Goal: Information Seeking & Learning: Find specific fact

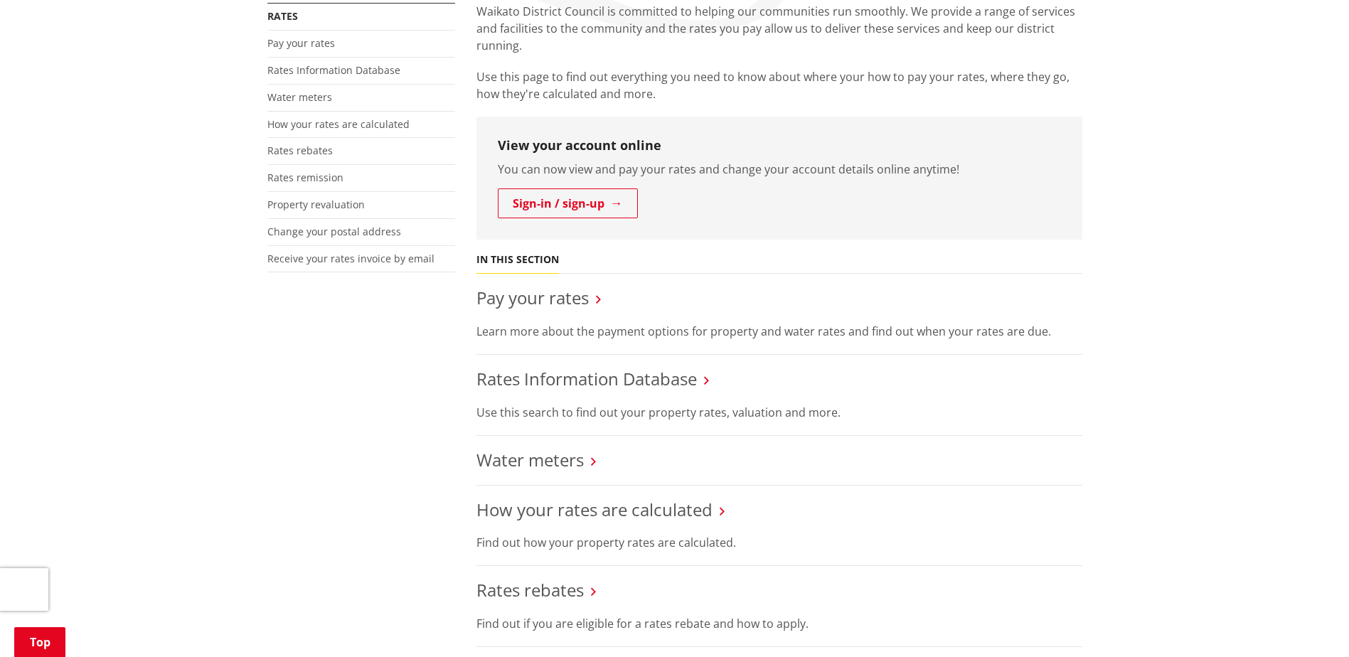
scroll to position [356, 0]
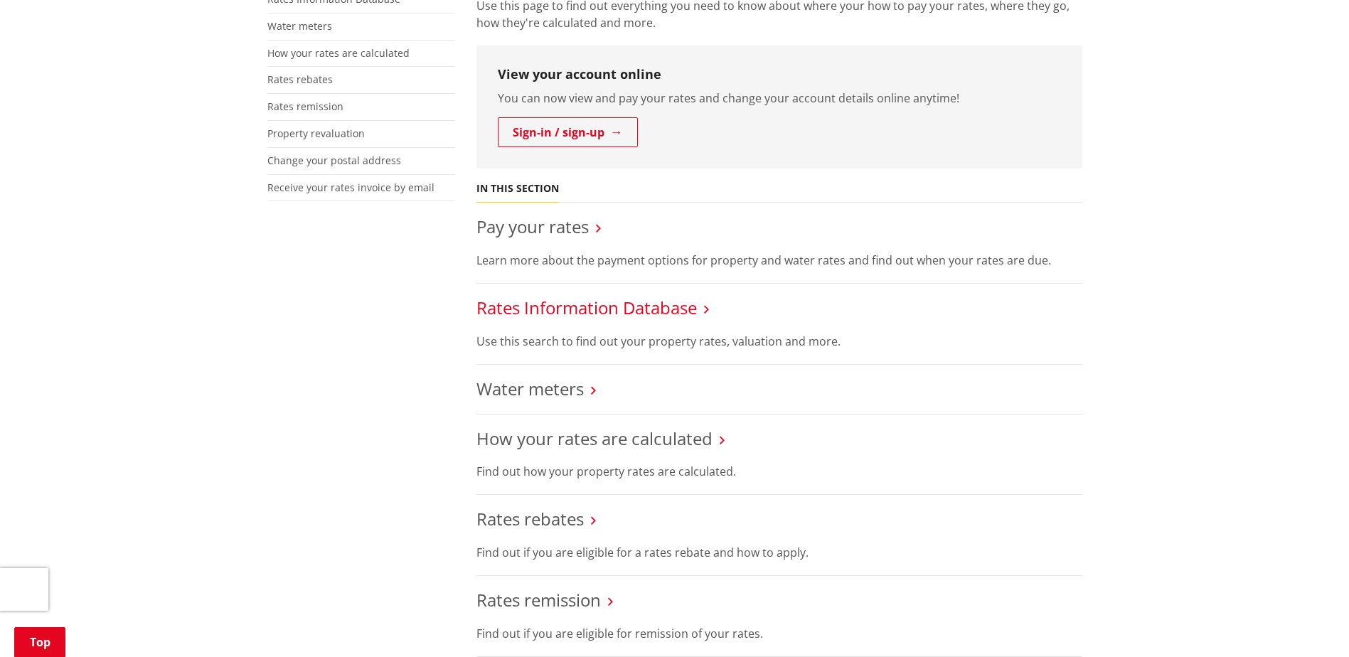
click at [529, 301] on link "Rates Information Database" at bounding box center [587, 307] width 221 height 23
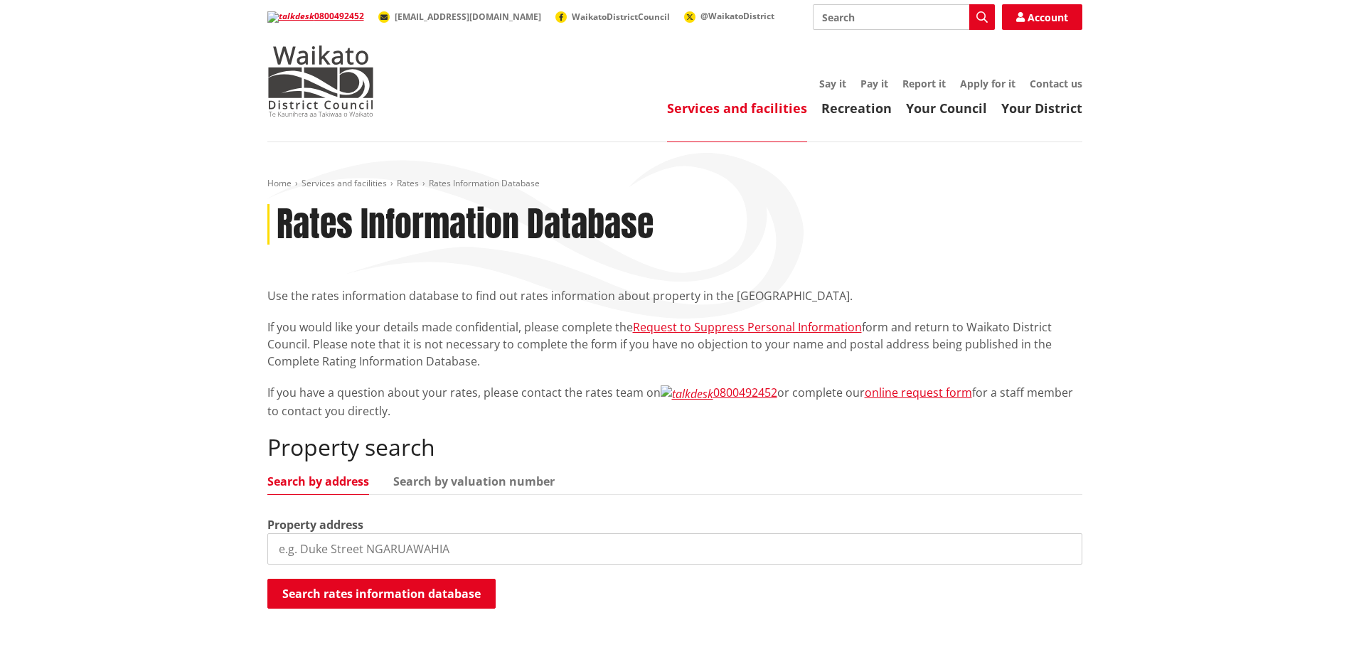
scroll to position [71, 0]
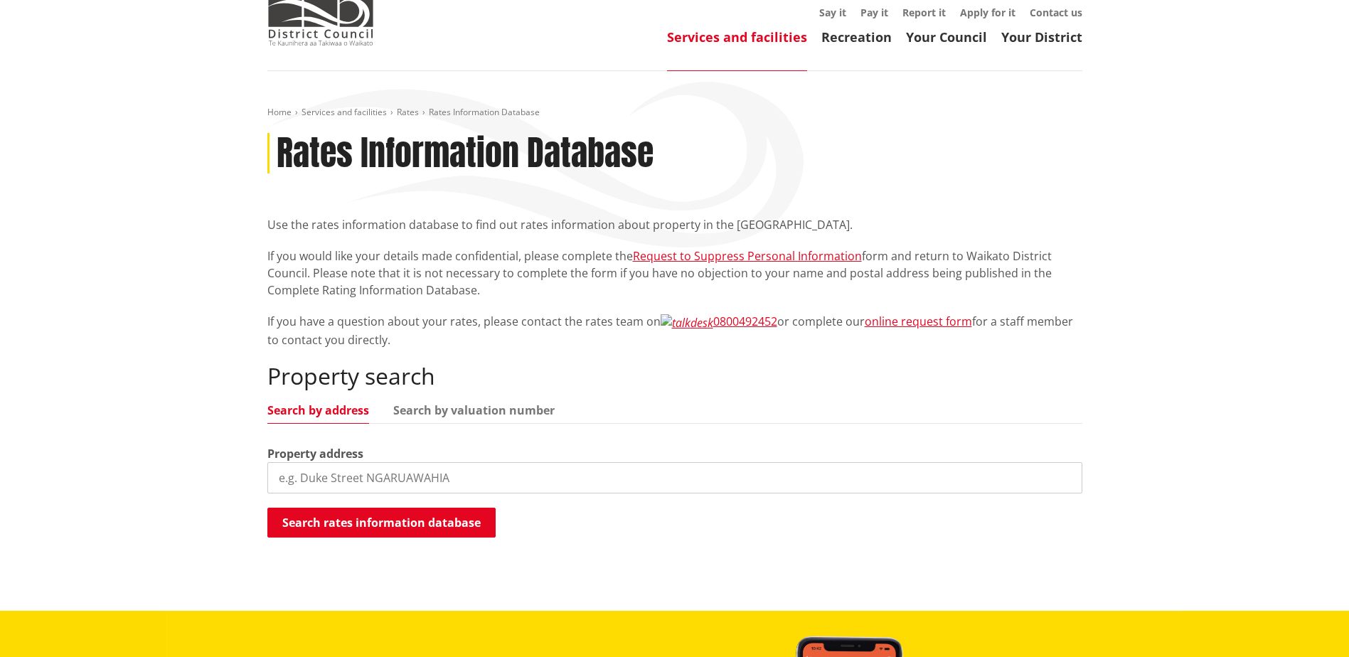
click at [326, 474] on input "search" at bounding box center [674, 477] width 815 height 31
paste input "24 Dominion Road, Tuakau, Franklin, Auckland"
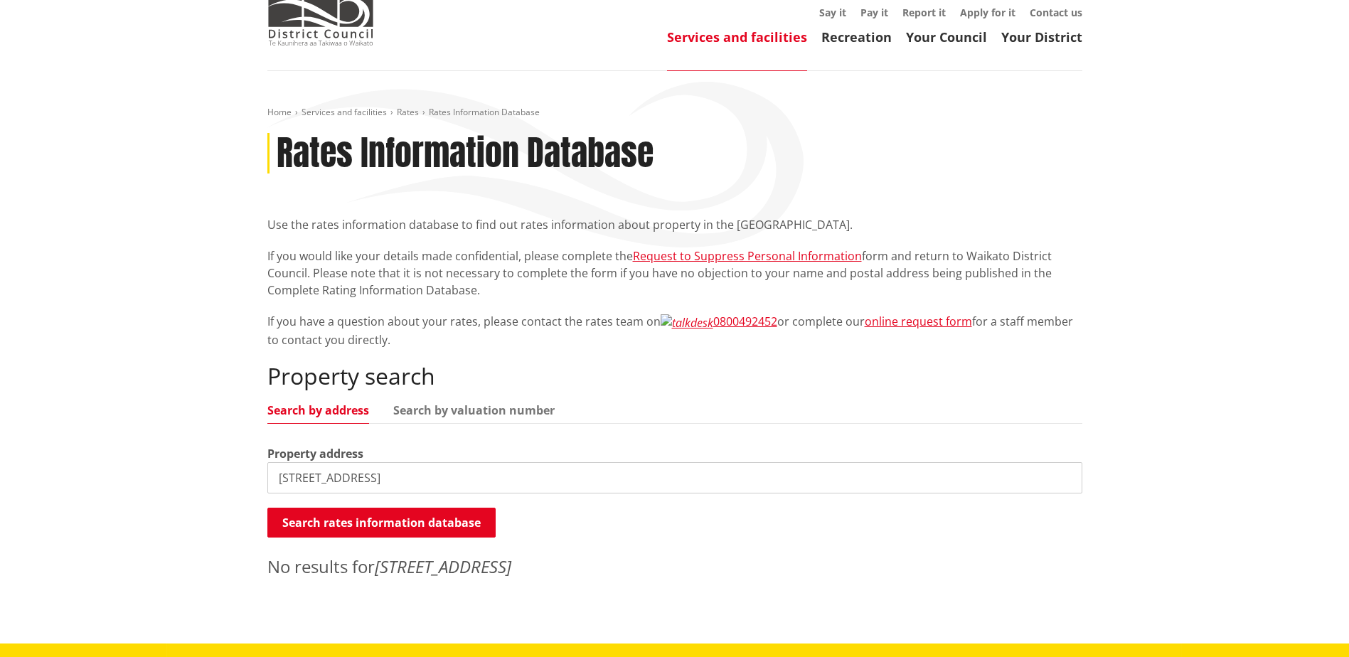
drag, startPoint x: 552, startPoint y: 469, endPoint x: 427, endPoint y: 476, distance: 124.7
click at [427, 476] on input "24 Dominion Road, Tuakau, Franklin, Auckland" at bounding box center [674, 477] width 815 height 31
click at [329, 474] on input "24 Dominion Road, Tuakau" at bounding box center [674, 477] width 815 height 31
drag, startPoint x: 439, startPoint y: 479, endPoint x: 376, endPoint y: 485, distance: 62.9
click at [376, 485] on input "24 Dominion Road, Tuakau" at bounding box center [674, 477] width 815 height 31
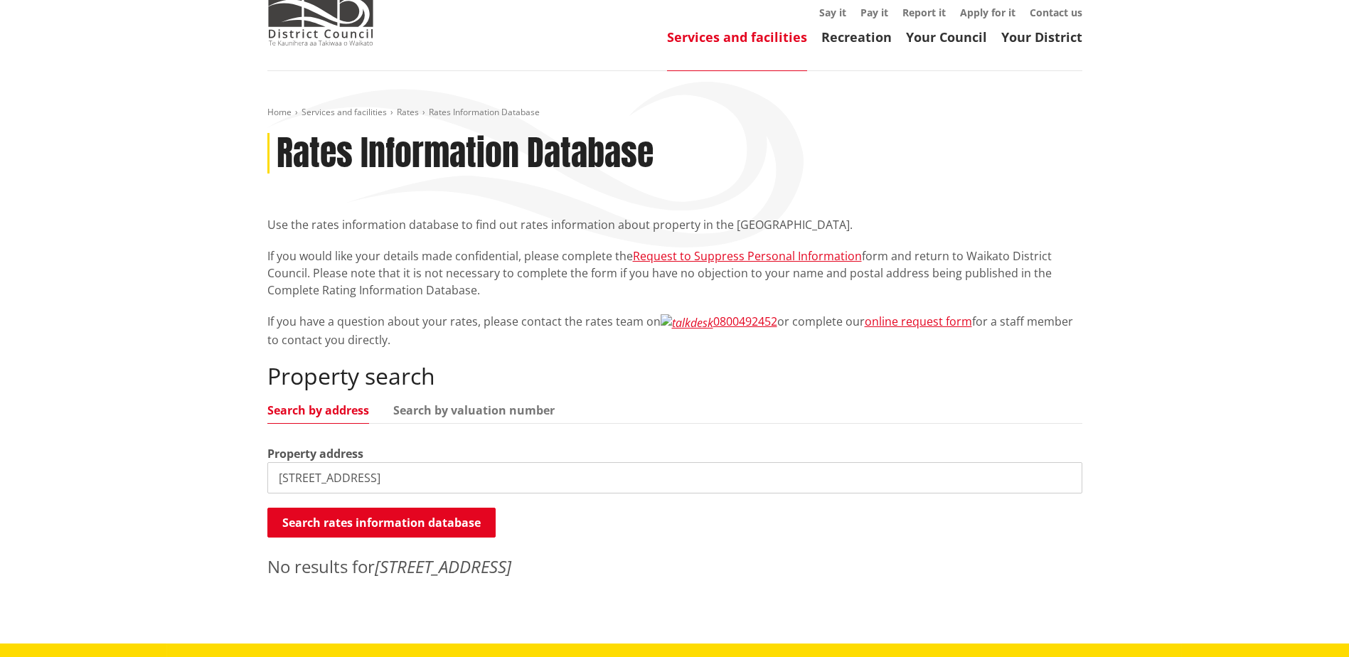
type input "24 Dominion Road"
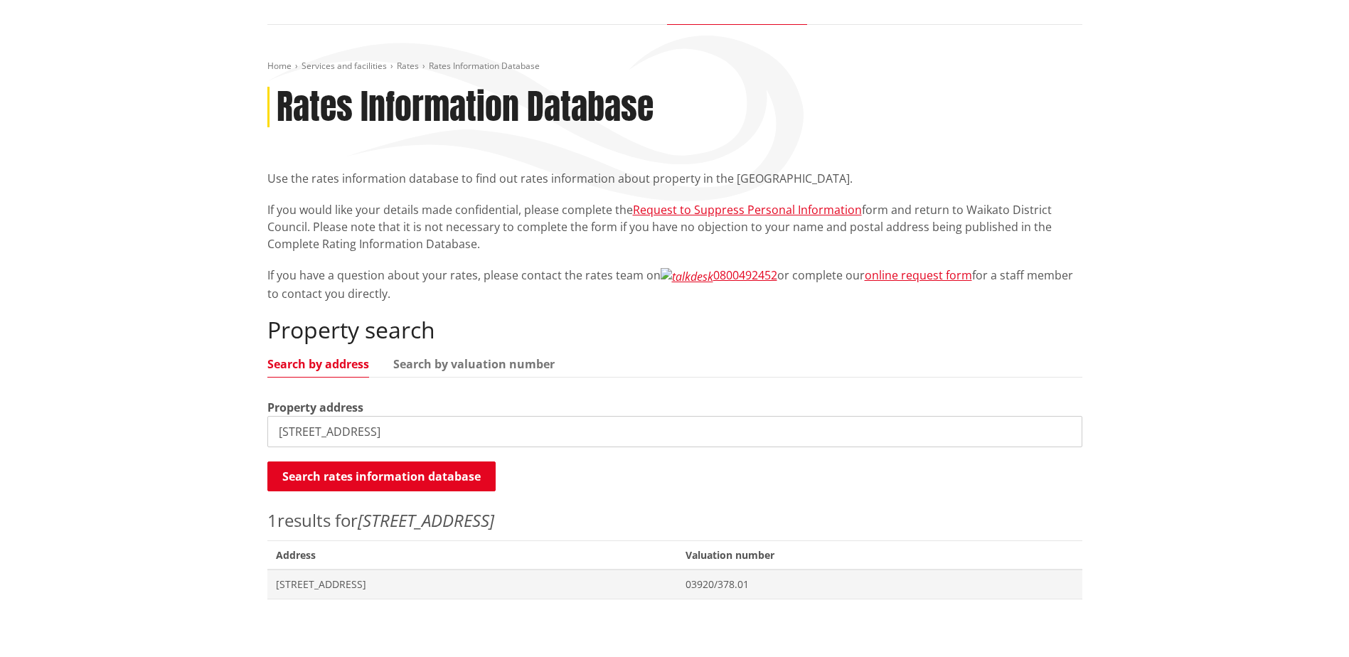
scroll to position [142, 0]
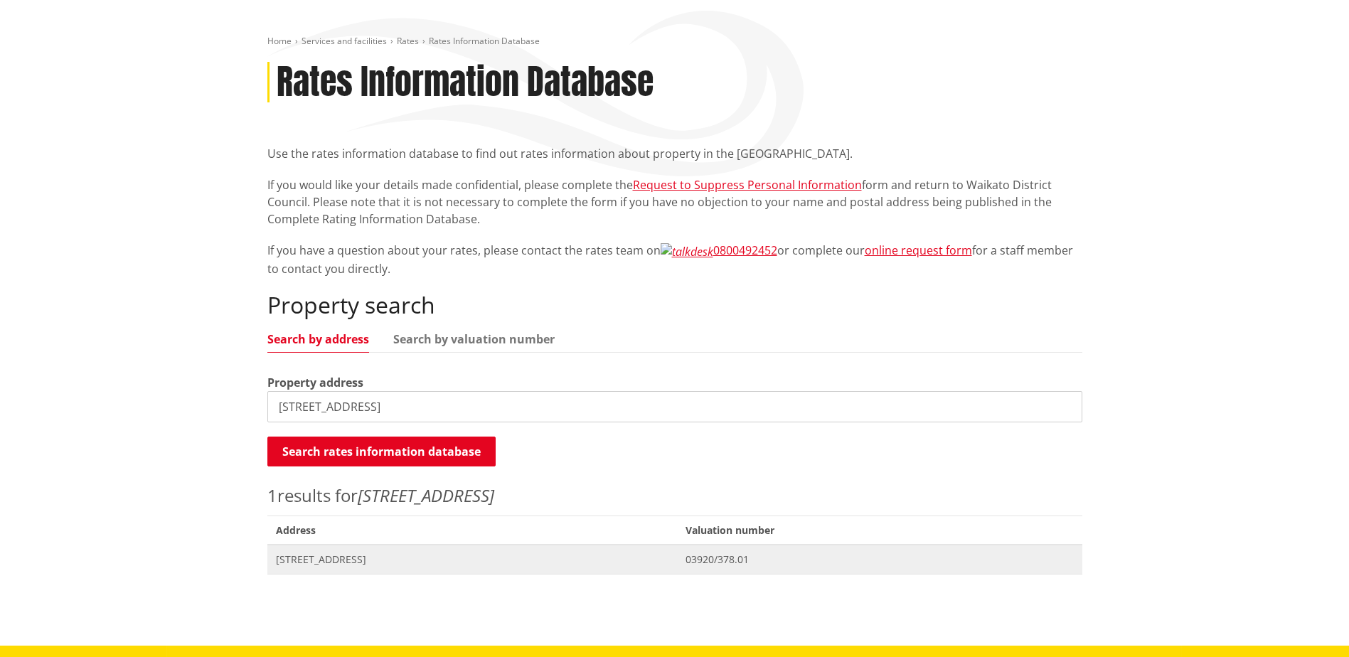
click at [319, 556] on span "24 Dominion Road TUAKAU" at bounding box center [472, 560] width 393 height 14
